Goal: Transaction & Acquisition: Purchase product/service

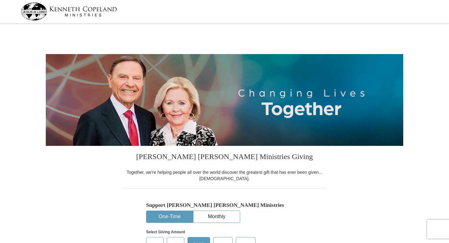
select select "CA"
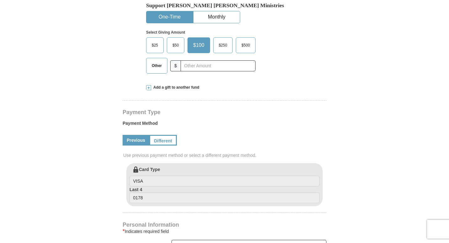
scroll to position [205, 0]
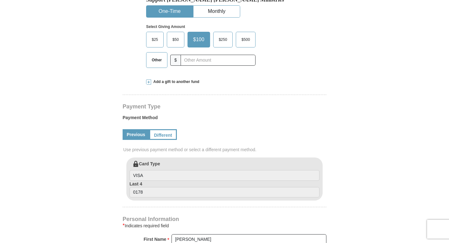
click at [156, 60] on span "Other" at bounding box center [157, 59] width 16 height 9
click at [0, 0] on input "Other" at bounding box center [0, 0] width 0 height 0
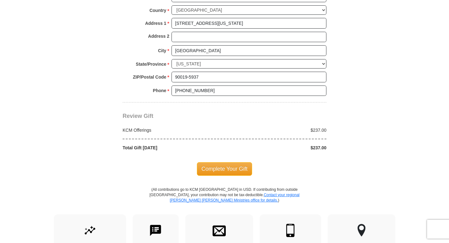
scroll to position [490, 0]
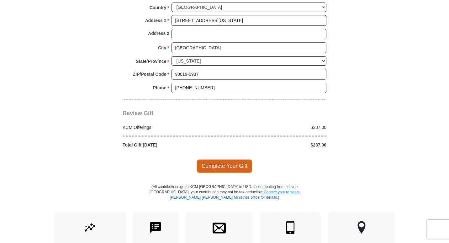
type input "237.00"
click at [223, 164] on span "Complete Your Gift" at bounding box center [225, 165] width 56 height 13
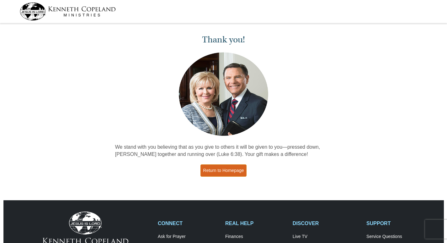
click at [221, 171] on link "Return to Homepage" at bounding box center [224, 170] width 46 height 12
